Goal: Task Accomplishment & Management: Manage account settings

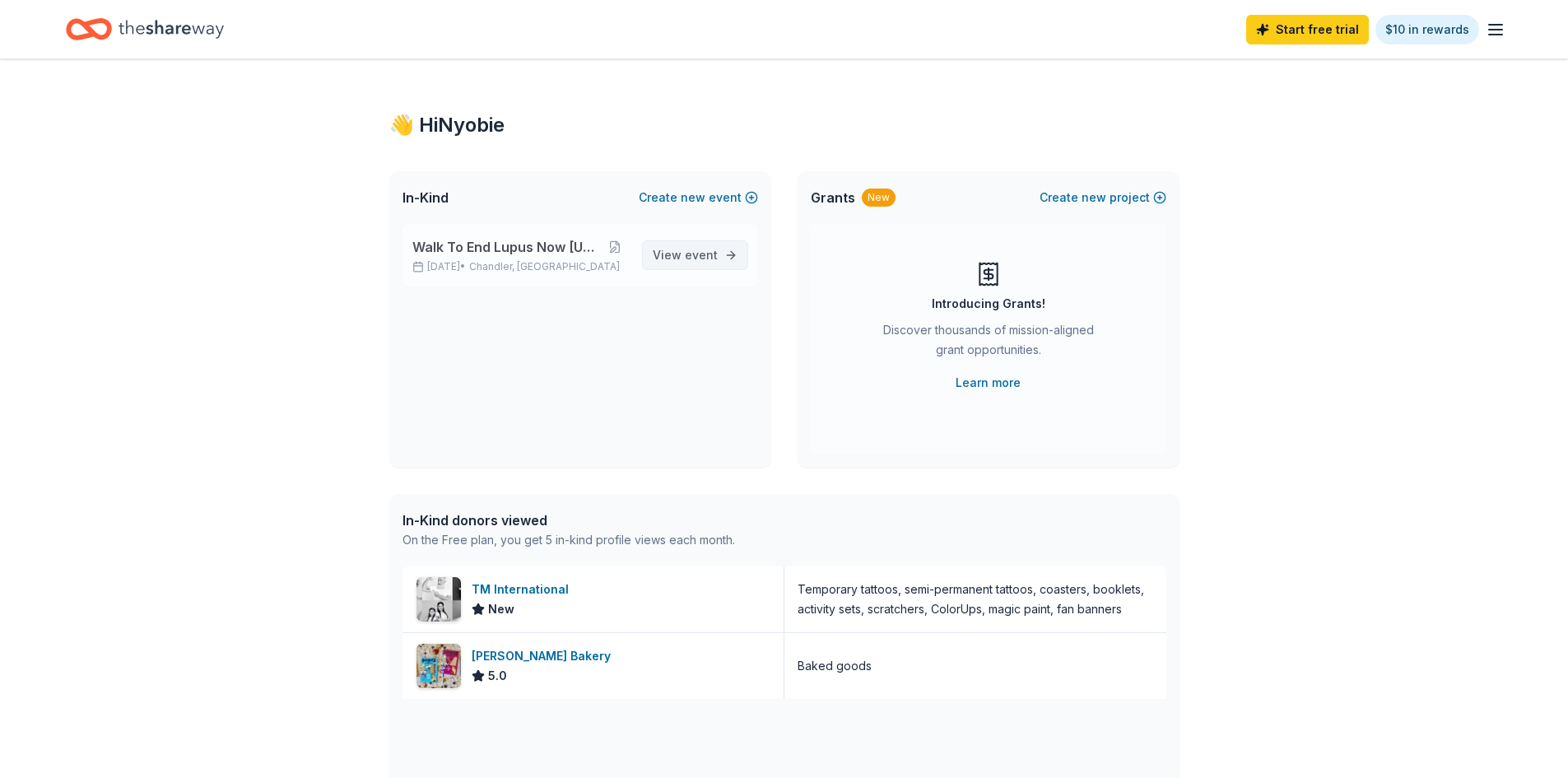
click at [658, 254] on span "View event" at bounding box center [685, 255] width 65 height 20
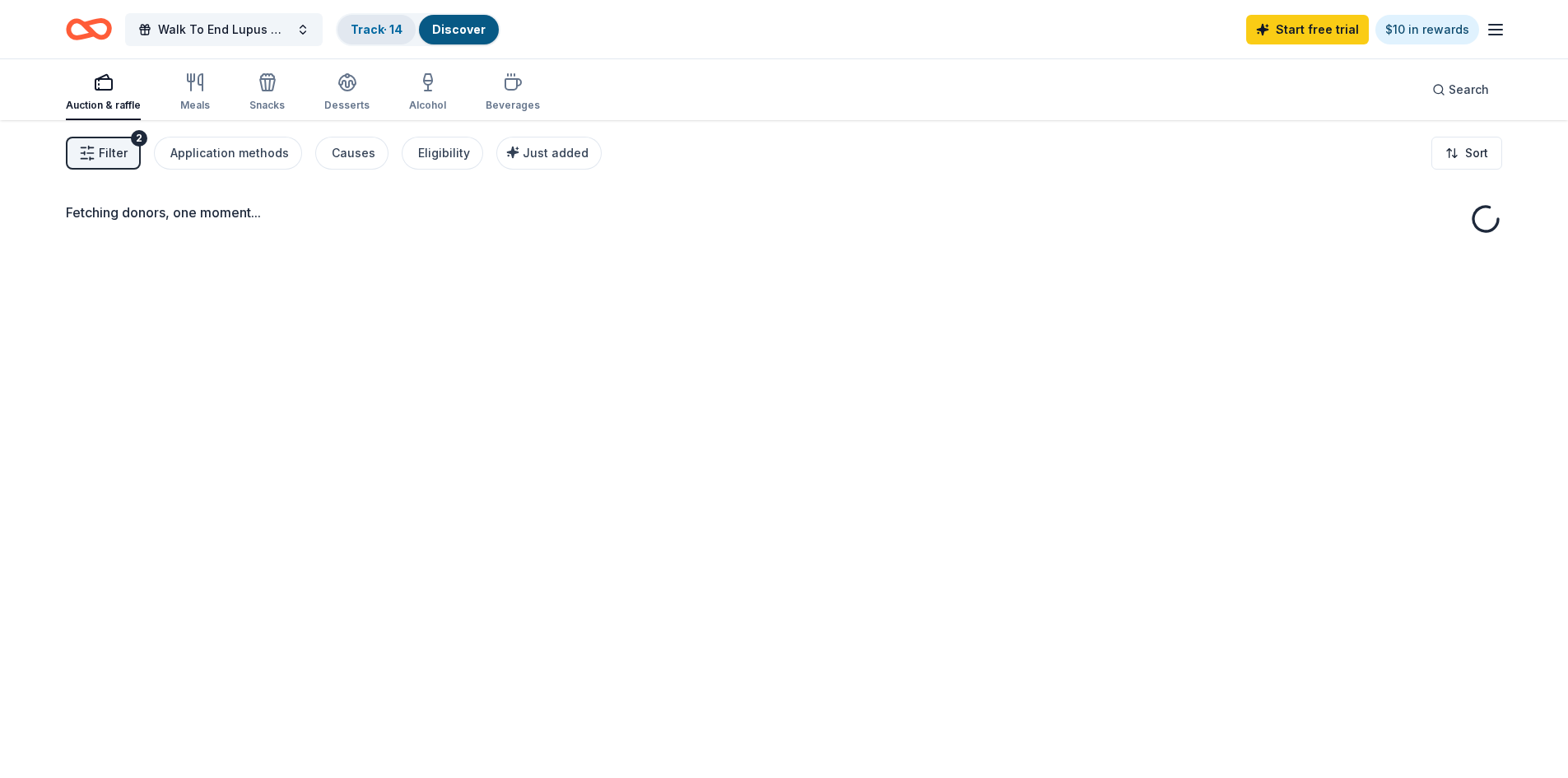
click at [372, 28] on link "Track · 14" at bounding box center [376, 30] width 52 height 14
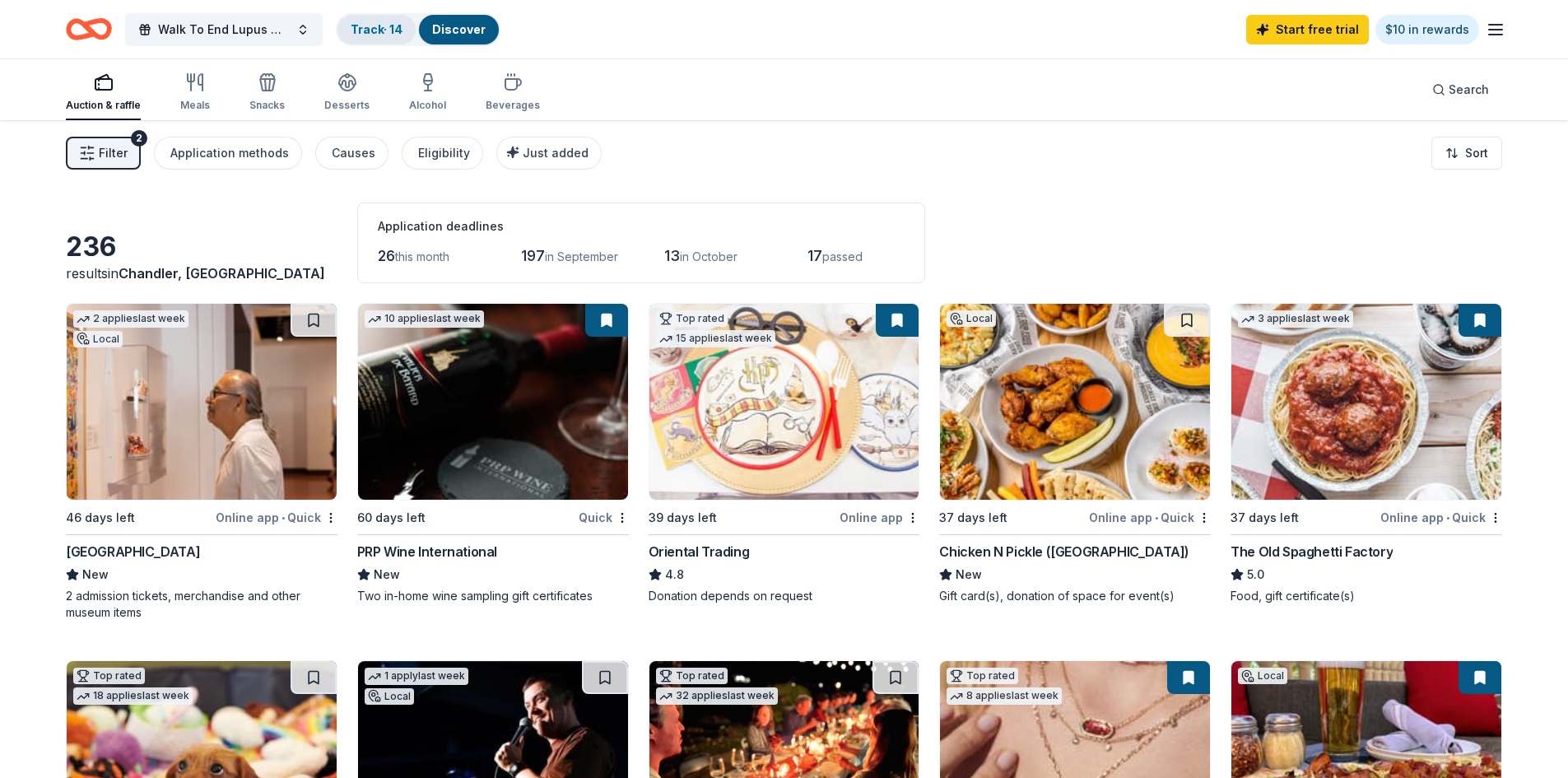
click at [372, 28] on link "Track · 14" at bounding box center [376, 30] width 52 height 14
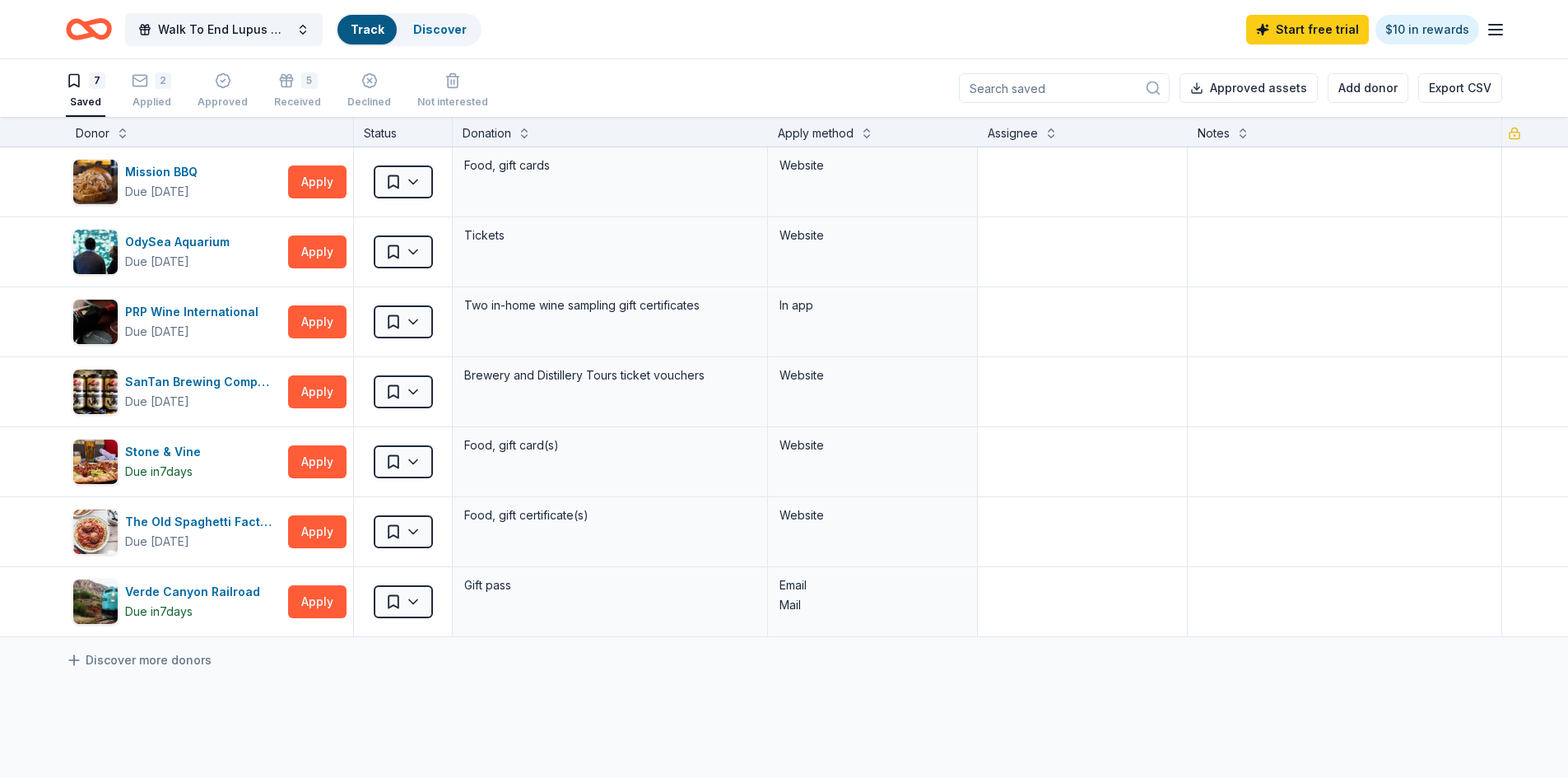
scroll to position [1, 0]
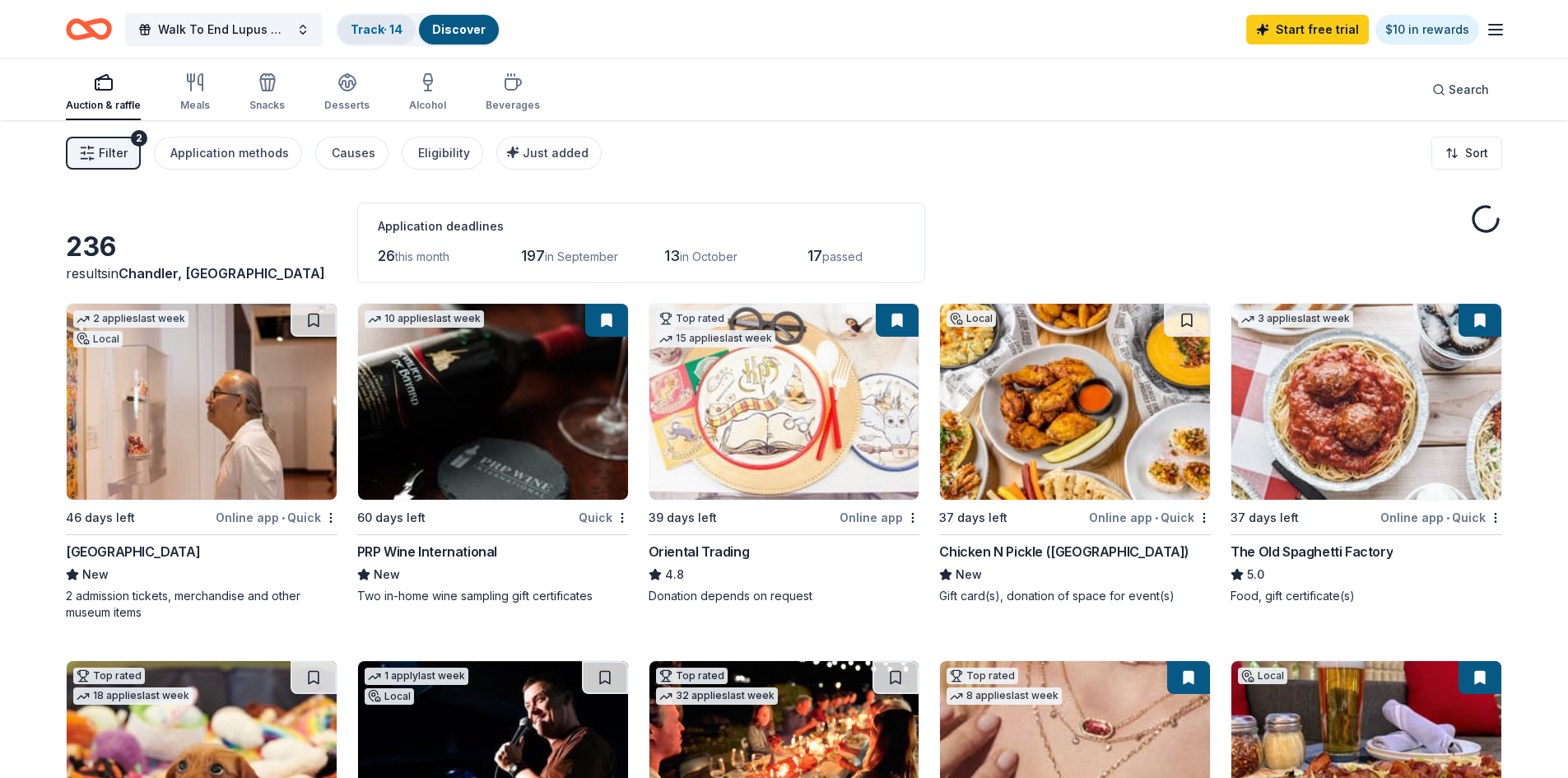
click at [372, 28] on link "Track · 14" at bounding box center [376, 30] width 52 height 14
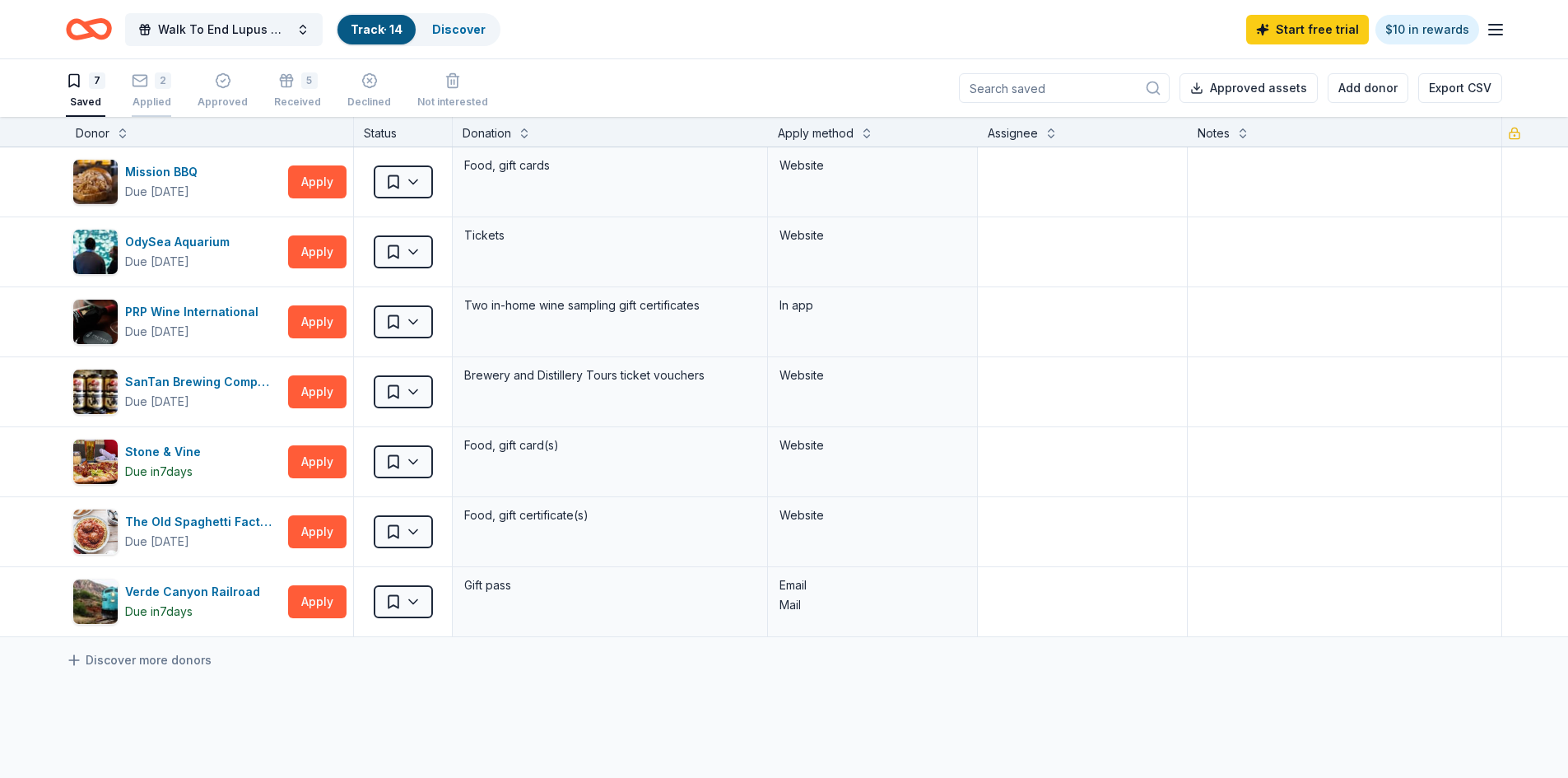
click at [148, 90] on div "2 Applied" at bounding box center [152, 91] width 39 height 36
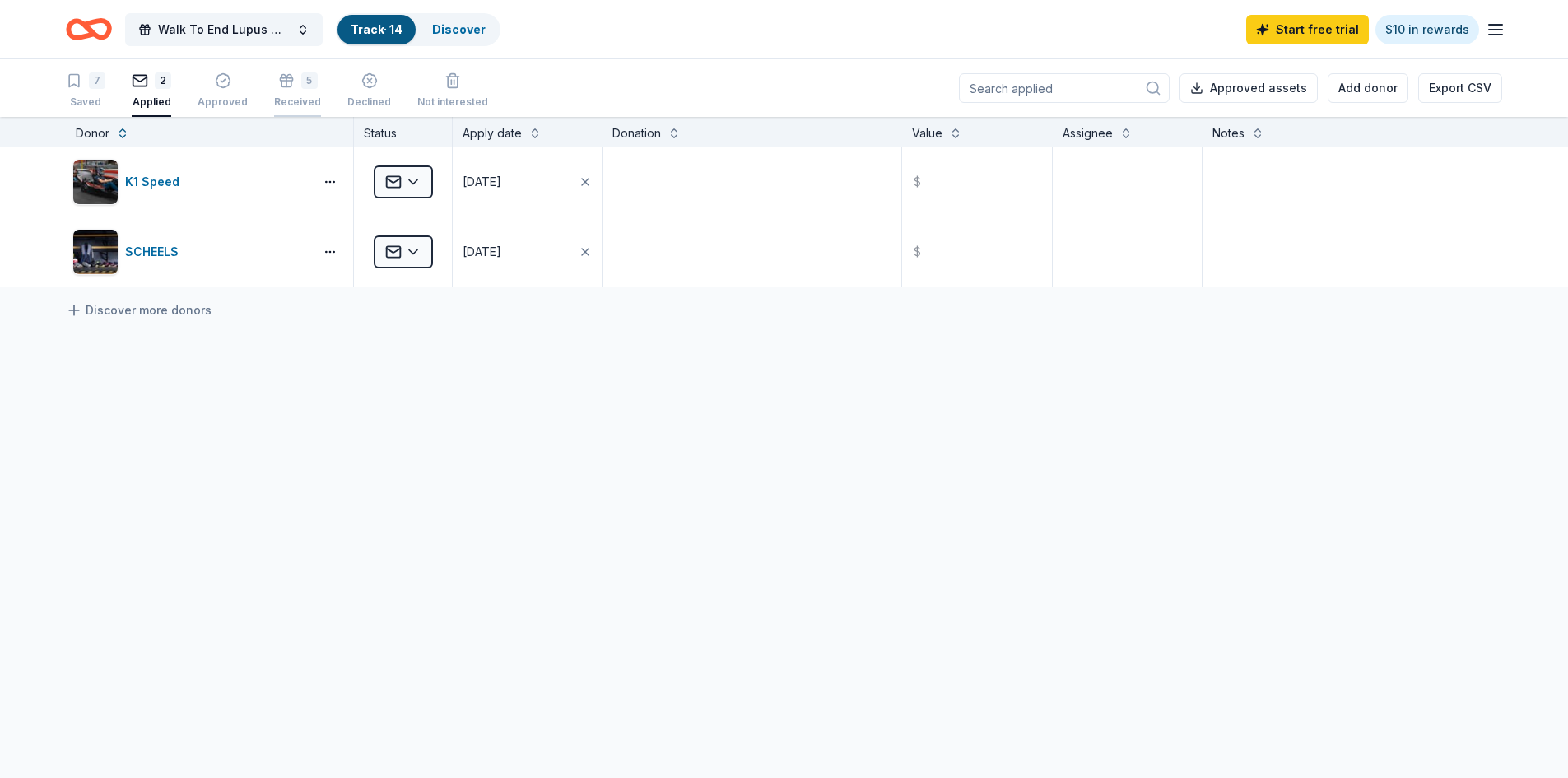
click at [308, 89] on div "5 Received" at bounding box center [297, 91] width 47 height 36
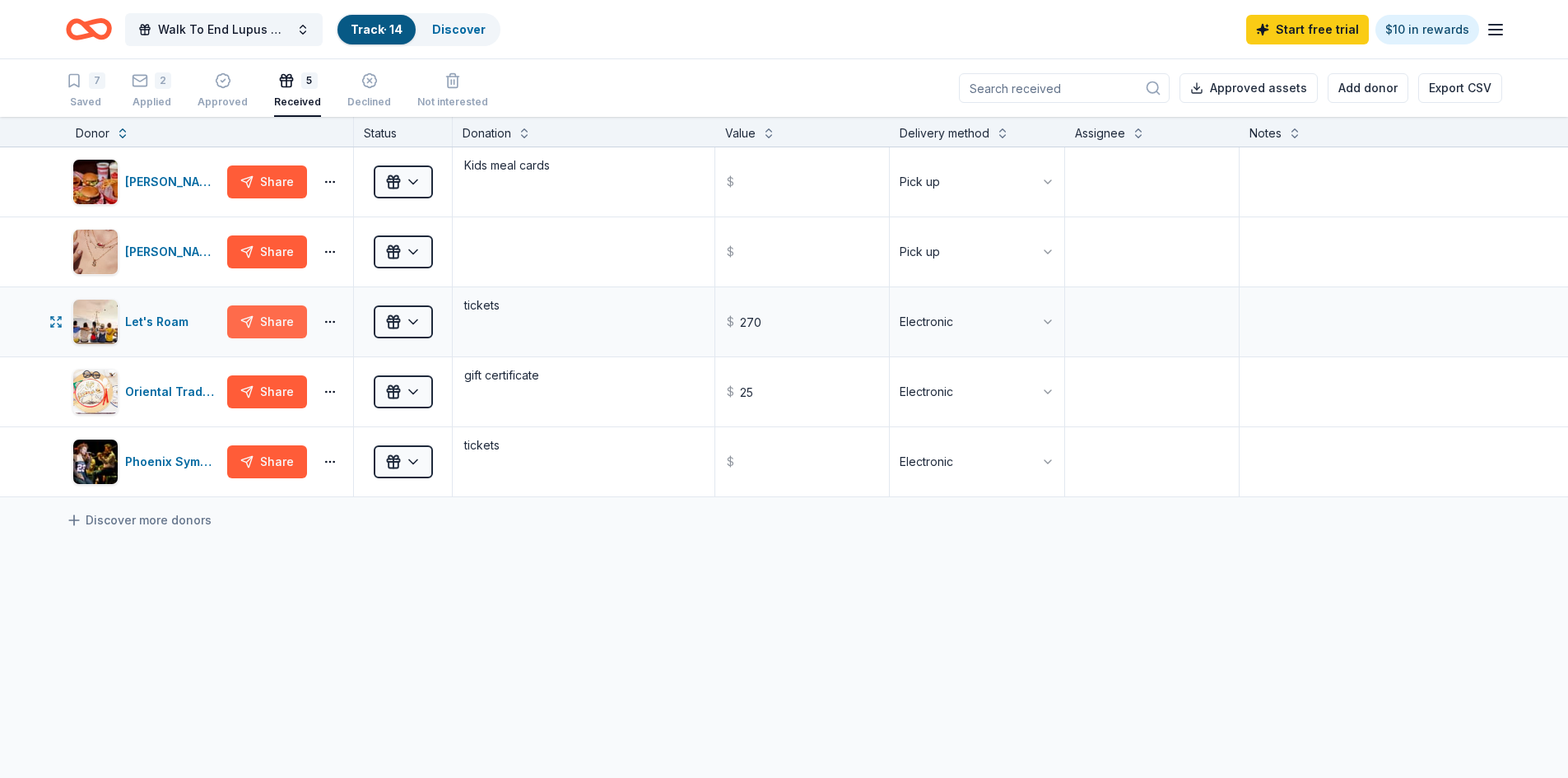
click at [277, 319] on button "Share" at bounding box center [267, 321] width 80 height 32
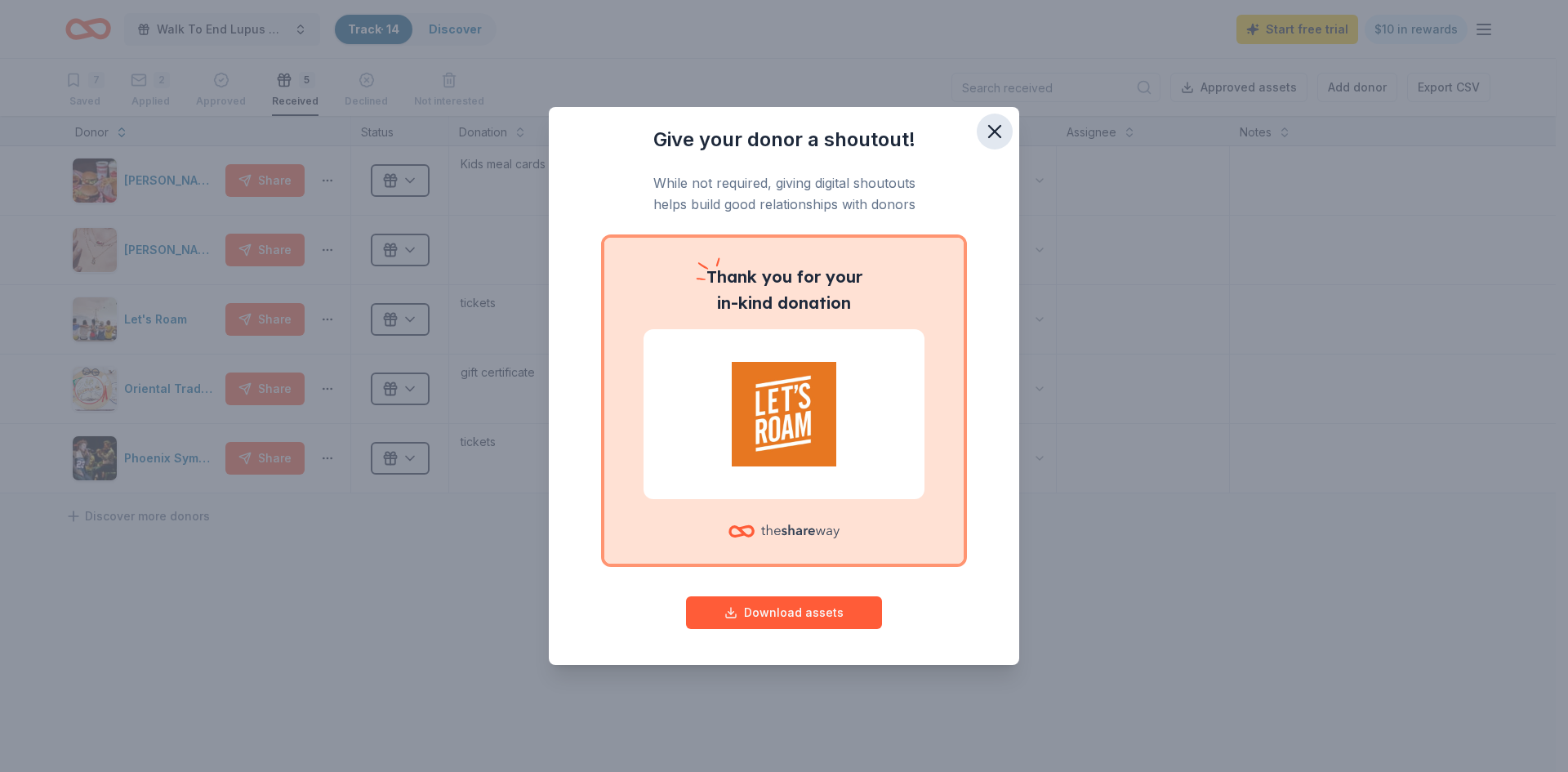
click at [1001, 130] on icon "button" at bounding box center [995, 131] width 22 height 22
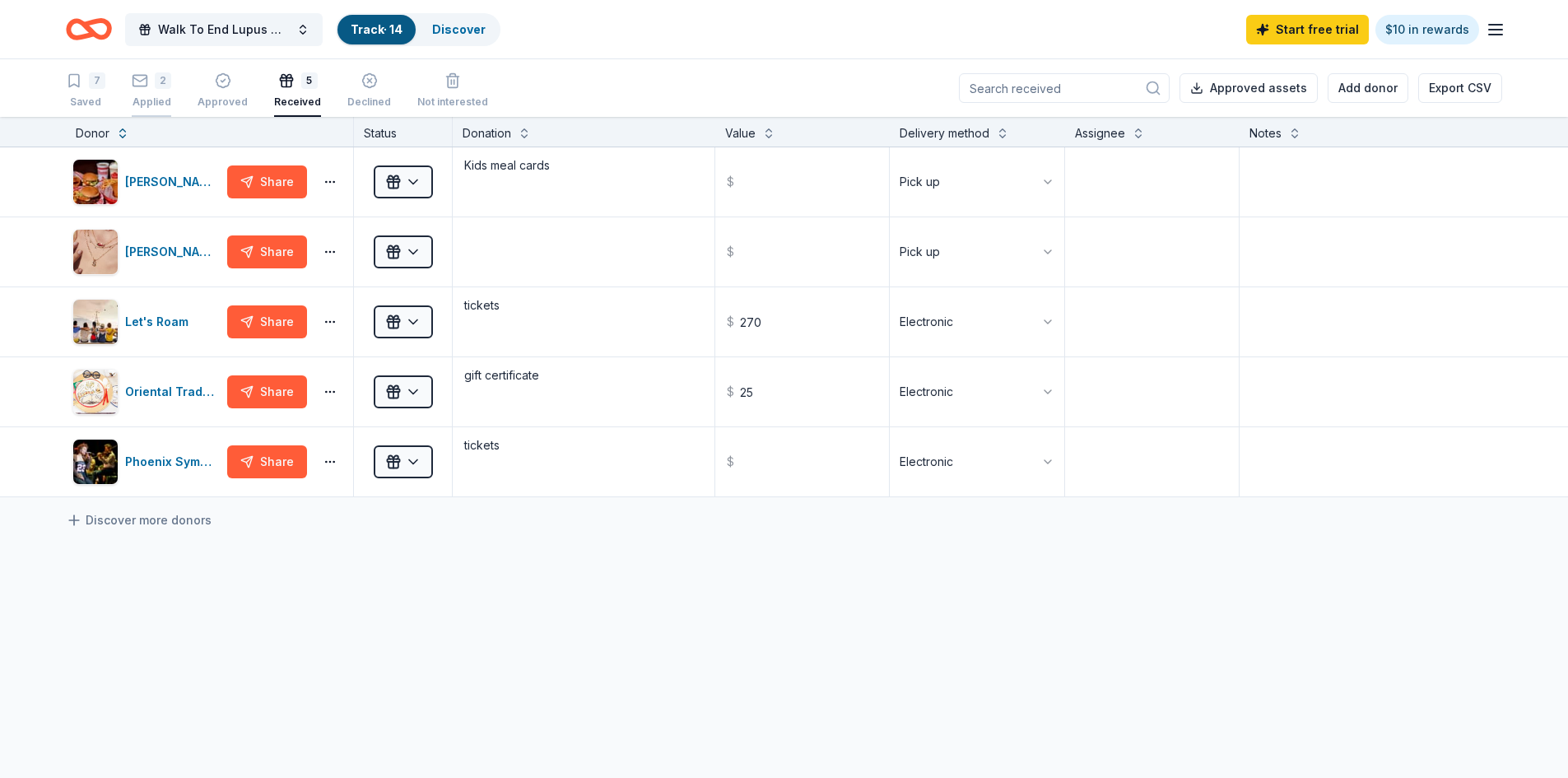
click at [158, 90] on div "2 Applied" at bounding box center [152, 91] width 39 height 36
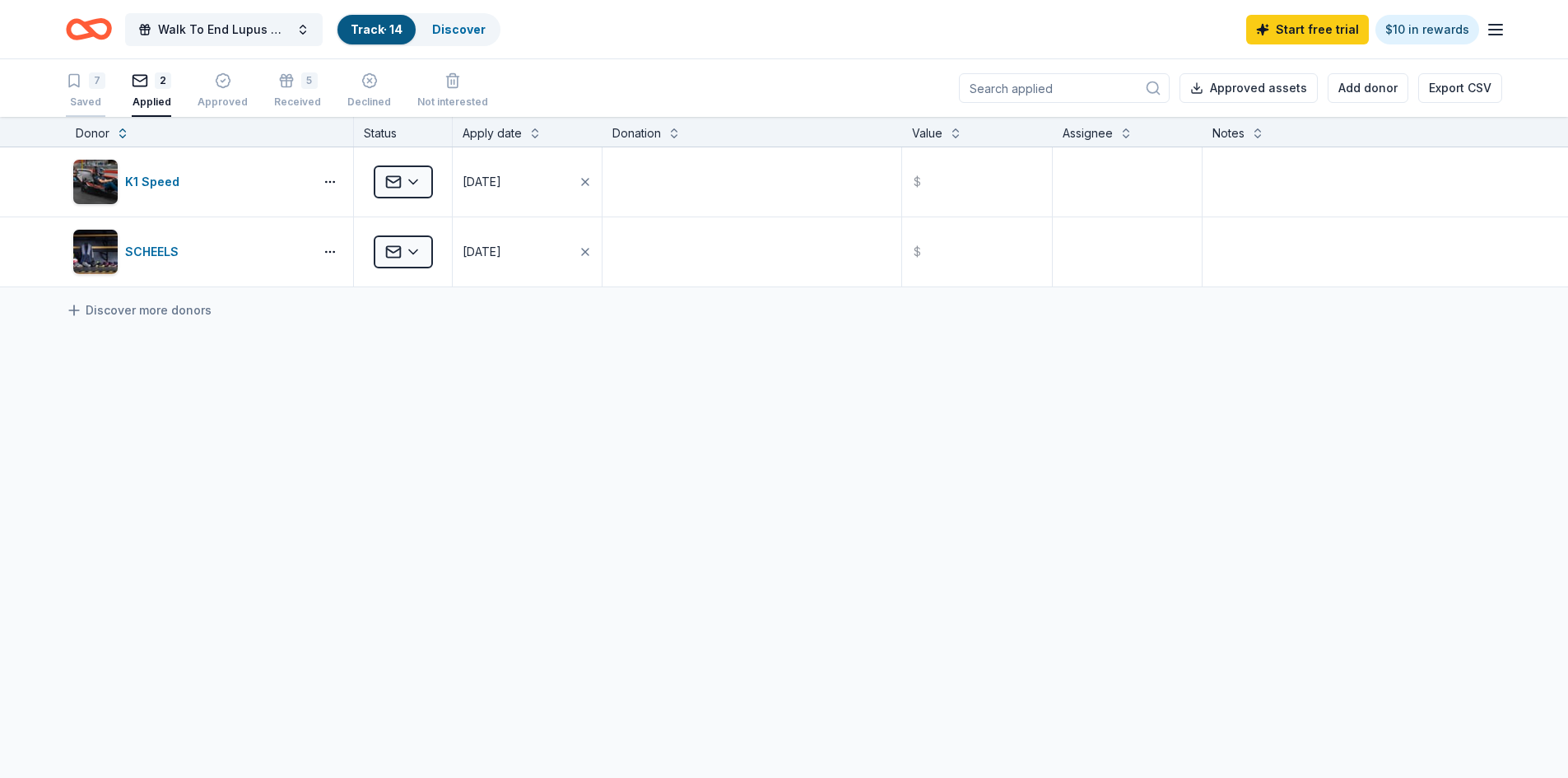
click at [102, 83] on div "7" at bounding box center [96, 81] width 17 height 17
